Goal: Find specific page/section: Find specific page/section

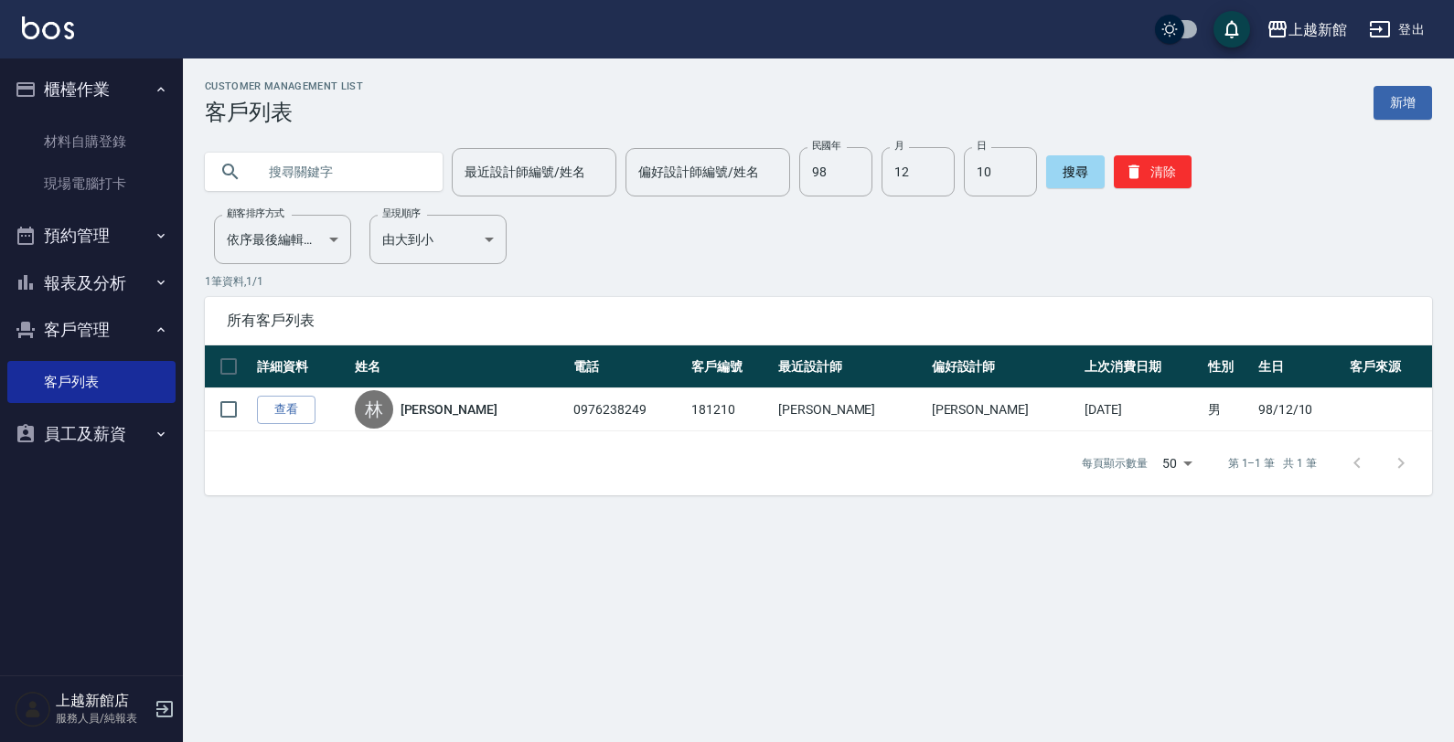
click at [335, 178] on input "text" at bounding box center [342, 171] width 172 height 49
type input "ㄎ"
type input "[PERSON_NAME]"
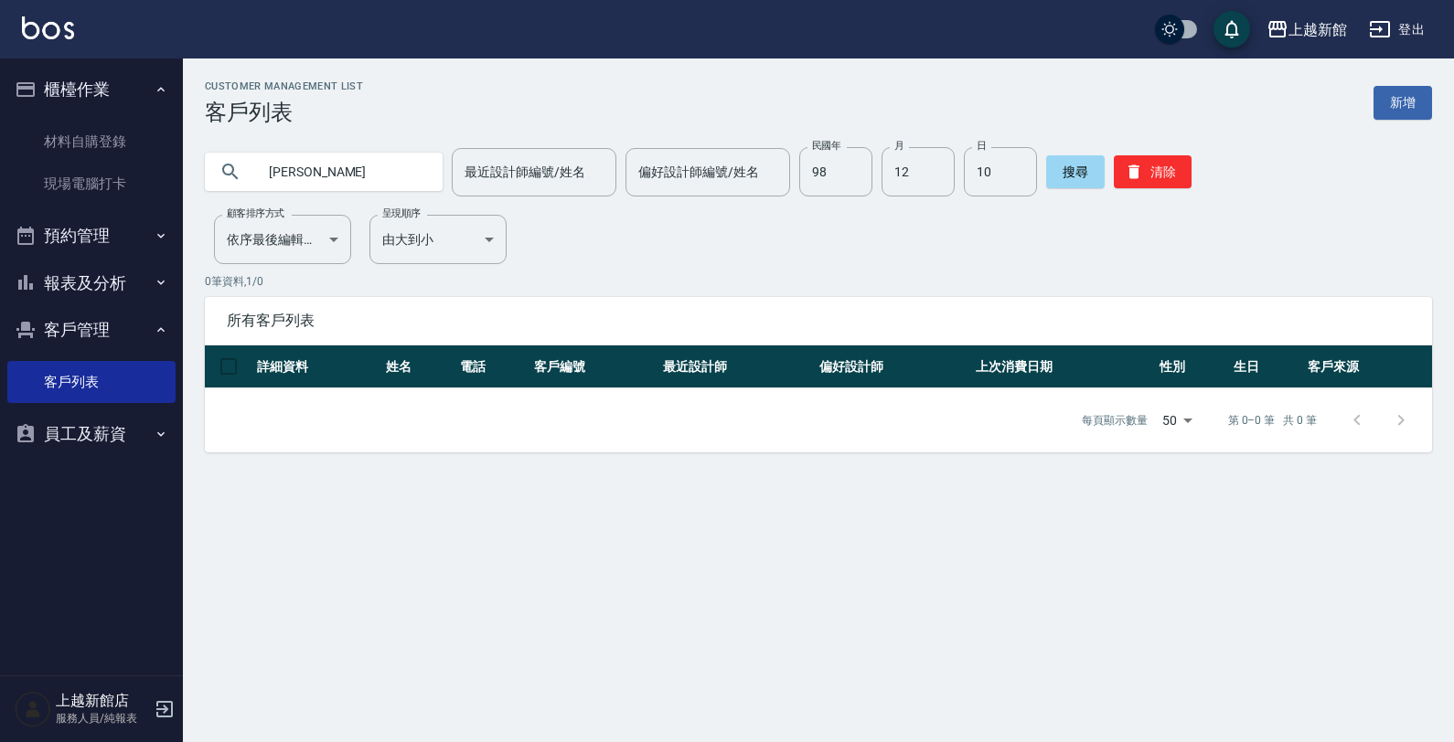
click at [336, 183] on input "[PERSON_NAME]" at bounding box center [342, 171] width 172 height 49
click at [828, 183] on input "98" at bounding box center [835, 171] width 73 height 49
click at [881, 179] on input "12" at bounding box center [917, 171] width 73 height 49
click at [1052, 172] on button "搜尋" at bounding box center [1075, 171] width 59 height 33
